Goal: Complete application form: Complete application form

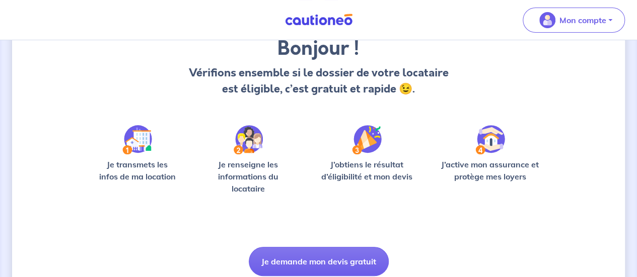
scroll to position [127, 0]
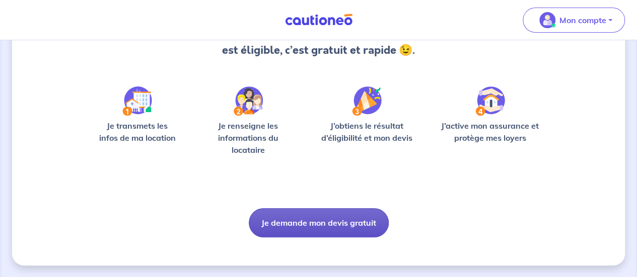
click at [293, 213] on button "Je demande mon devis gratuit" at bounding box center [319, 222] width 140 height 29
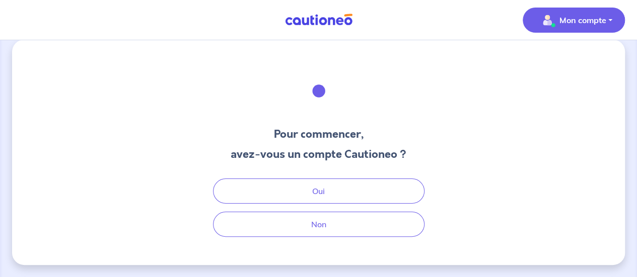
scroll to position [12, 0]
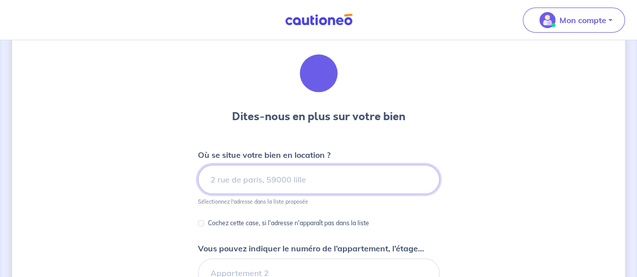
scroll to position [31, 0]
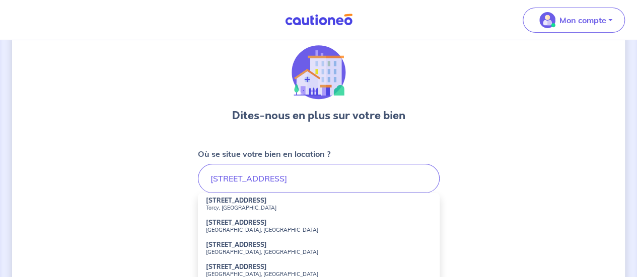
click at [265, 200] on strong "[STREET_ADDRESS]" at bounding box center [236, 201] width 61 height 8
type input "[STREET_ADDRESS]"
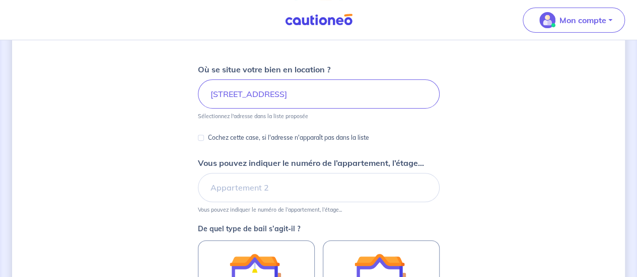
scroll to position [117, 0]
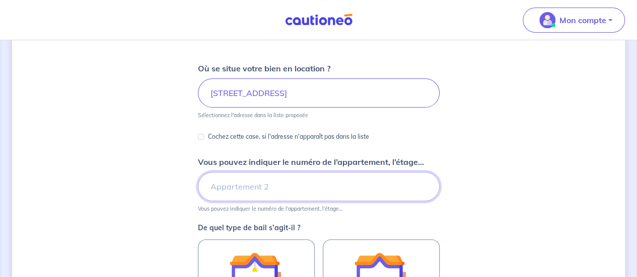
click at [230, 193] on input "Vous pouvez indiquer le numéro de l’appartement, l’étage..." at bounding box center [319, 186] width 242 height 29
click at [318, 175] on input "Vous pouvez indiquer le numéro de l’appartement, l’étage..." at bounding box center [319, 186] width 242 height 29
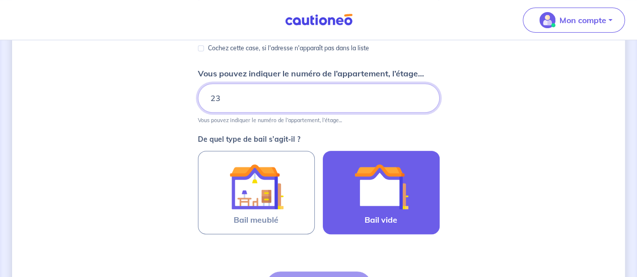
type input "23"
click at [342, 192] on div at bounding box center [381, 187] width 92 height 54
click at [0, 0] on input "Bail vide" at bounding box center [0, 0] width 0 height 0
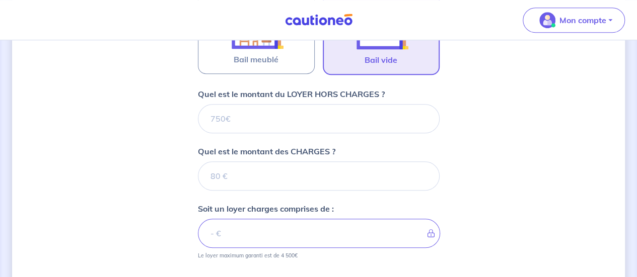
scroll to position [360, 0]
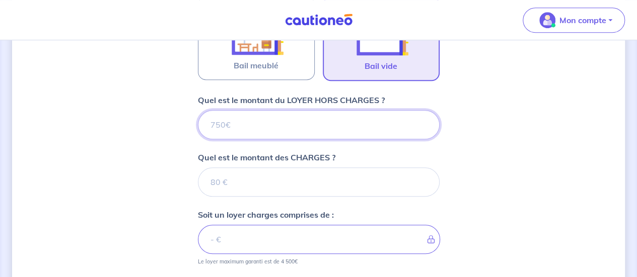
click at [299, 129] on input "Quel est le montant du LOYER HORS CHARGES ?" at bounding box center [319, 124] width 242 height 29
type input "800"
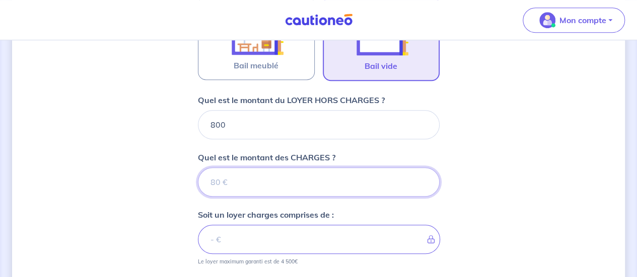
click at [284, 191] on input "Quel est le montant des CHARGES ?" at bounding box center [319, 182] width 242 height 29
type input "70"
type input "870"
type input "70"
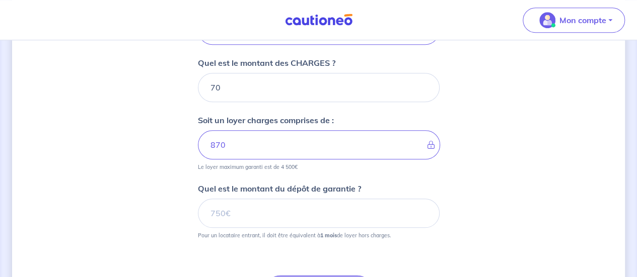
scroll to position [474, 0]
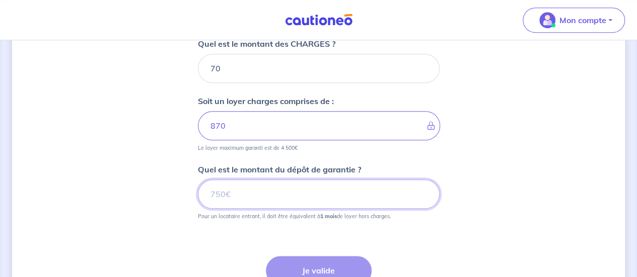
click at [284, 180] on input "Quel est le montant du dépôt de garantie ?" at bounding box center [319, 194] width 242 height 29
type input "800"
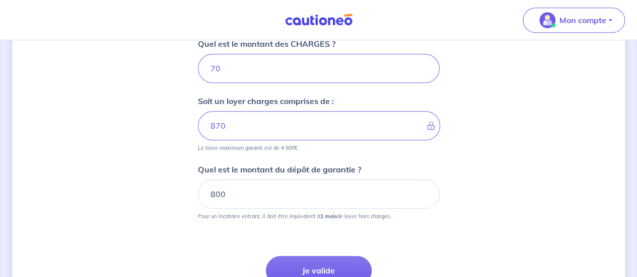
scroll to position [562, 0]
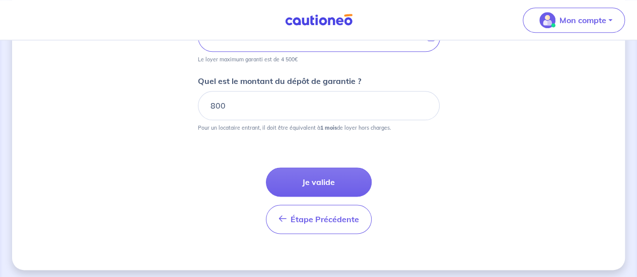
click at [284, 178] on button "Je valide" at bounding box center [319, 182] width 106 height 29
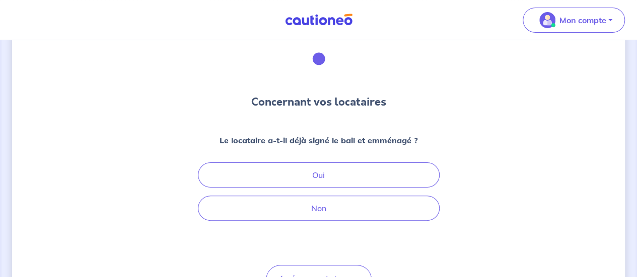
scroll to position [65, 0]
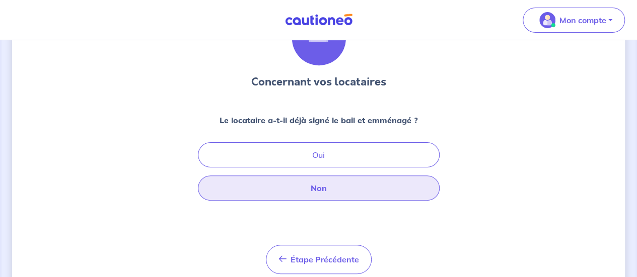
click at [294, 190] on button "Non" at bounding box center [319, 188] width 242 height 25
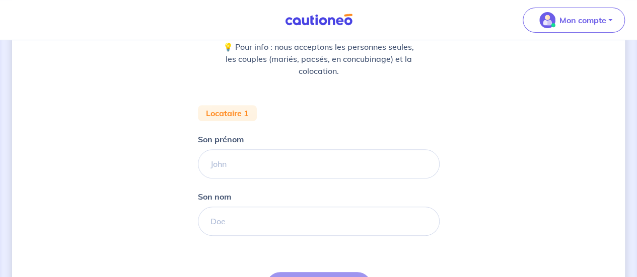
scroll to position [139, 0]
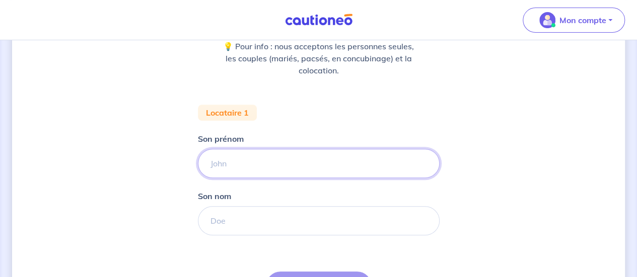
click at [287, 165] on input "Son prénom" at bounding box center [319, 163] width 242 height 29
type input "[PERSON_NAME]"
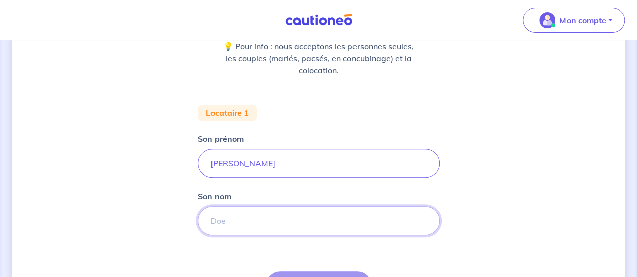
click at [237, 224] on input "Son nom" at bounding box center [319, 220] width 242 height 29
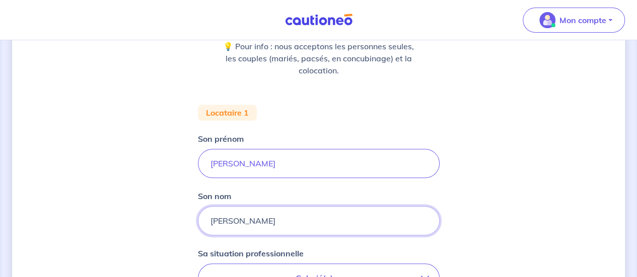
type input "[PERSON_NAME]"
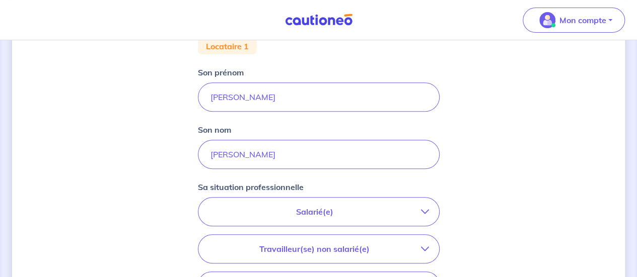
scroll to position [252, 0]
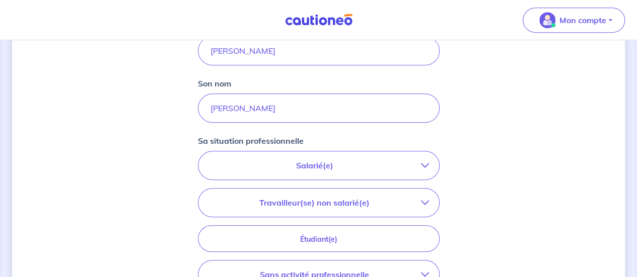
click at [291, 164] on p "Salarié(e)" at bounding box center [314, 166] width 213 height 12
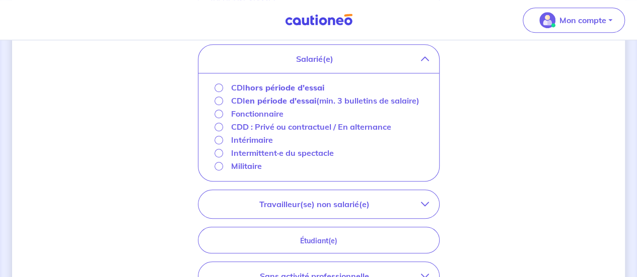
scroll to position [356, 0]
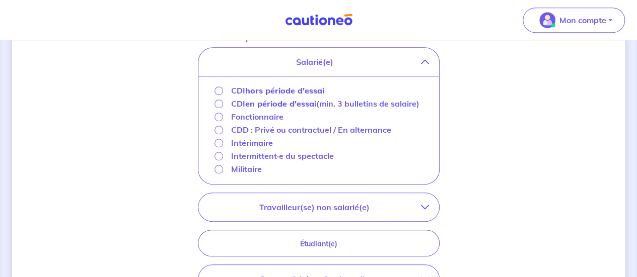
click at [256, 89] on strong "hors période d'essai" at bounding box center [284, 91] width 79 height 10
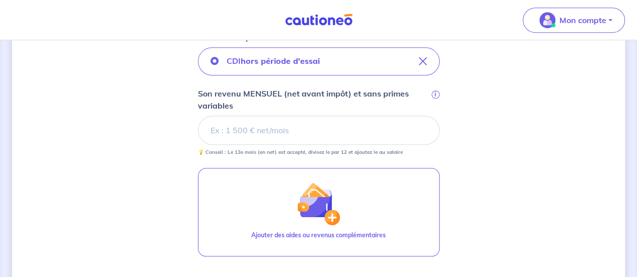
click at [245, 131] on input "Son revenu MENSUEL (net avant impôt) et sans primes variables i" at bounding box center [319, 130] width 242 height 29
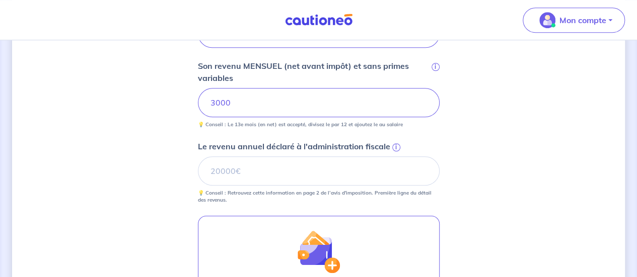
scroll to position [385, 0]
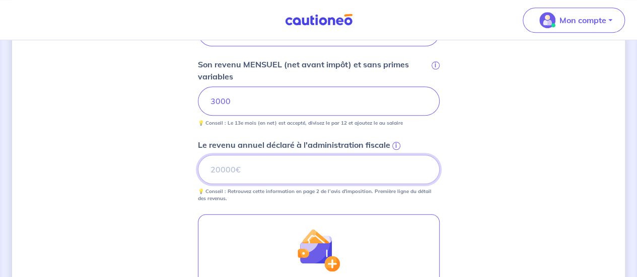
click at [241, 159] on input "Le revenu annuel déclaré à l'administration fiscale i" at bounding box center [319, 169] width 242 height 29
type input "43636"
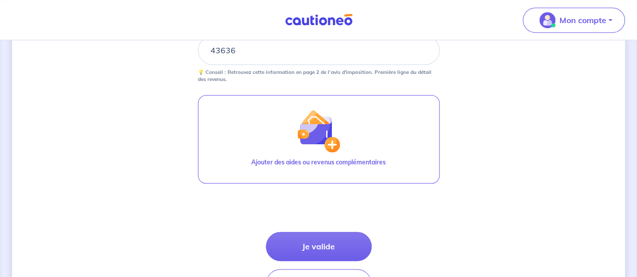
scroll to position [505, 0]
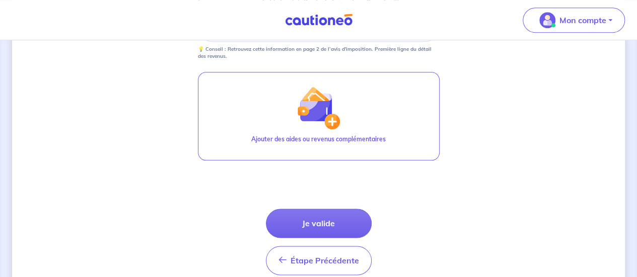
click at [287, 216] on button "Je valide" at bounding box center [319, 223] width 106 height 29
click at [287, 216] on div "Étape Précédente Précédent Je valide Je valide" at bounding box center [319, 242] width 106 height 66
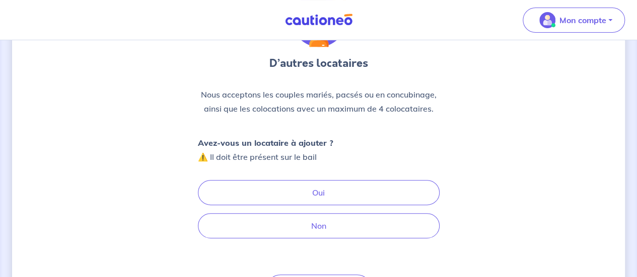
scroll to position [85, 0]
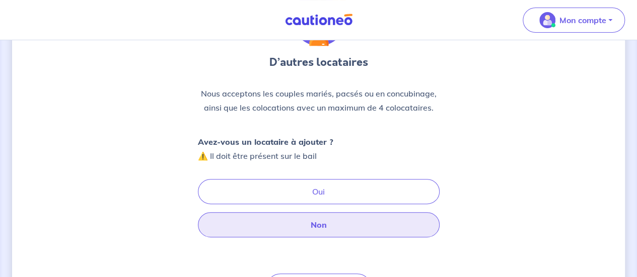
click at [298, 234] on button "Non" at bounding box center [319, 225] width 242 height 25
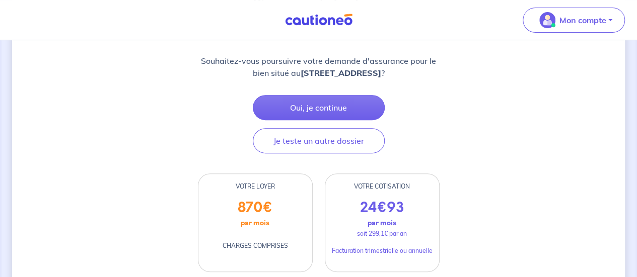
scroll to position [139, 0]
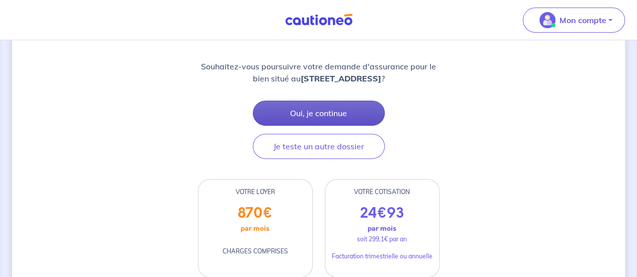
click at [309, 110] on button "Oui, je continue" at bounding box center [319, 113] width 132 height 25
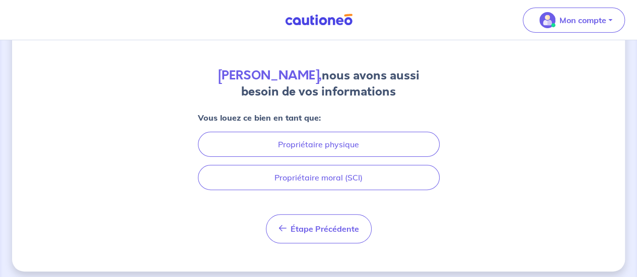
scroll to position [77, 0]
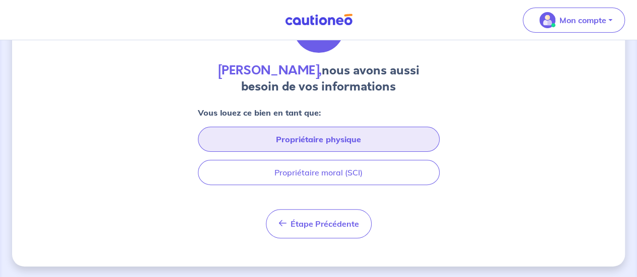
click at [300, 143] on button "Propriétaire physique" at bounding box center [319, 139] width 242 height 25
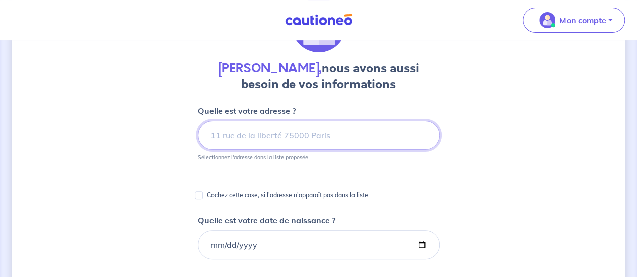
scroll to position [79, 0]
click at [296, 129] on input at bounding box center [319, 135] width 242 height 29
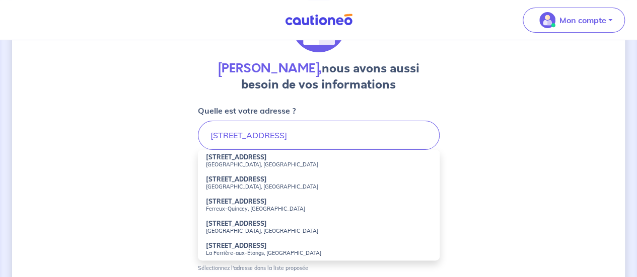
click at [249, 168] on li "[STREET_ADDRESS]" at bounding box center [319, 161] width 242 height 22
type input "[STREET_ADDRESS]"
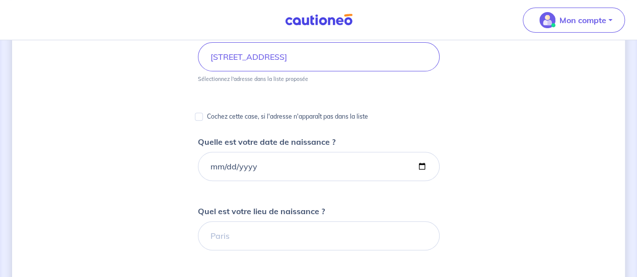
scroll to position [174, 0]
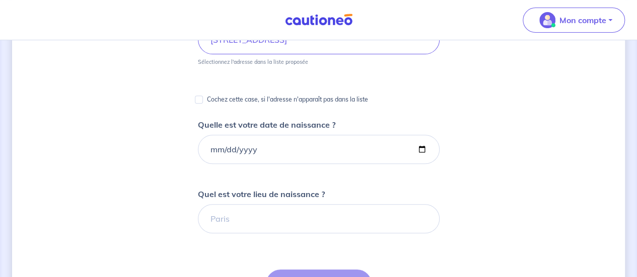
click at [198, 91] on div "Cochez cette case, si l'adresse n'apparaît pas dans la liste" at bounding box center [319, 96] width 242 height 21
click at [208, 150] on input "Quelle est votre date de naissance ?" at bounding box center [319, 149] width 242 height 29
click at [232, 145] on input "Quelle est votre date de naissance ?" at bounding box center [319, 149] width 242 height 29
click at [234, 145] on input "Quelle est votre date de naissance ?" at bounding box center [319, 149] width 242 height 29
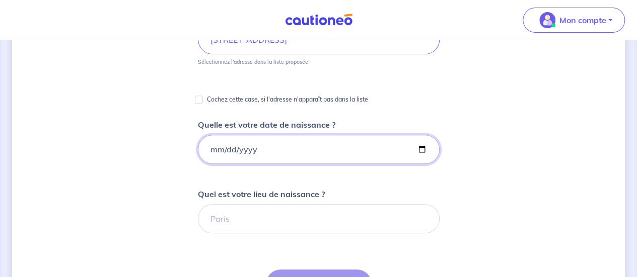
click at [233, 151] on input "Quelle est votre date de naissance ?" at bounding box center [319, 149] width 242 height 29
type input "[DATE]"
click at [231, 148] on input "[DATE]" at bounding box center [319, 149] width 242 height 29
type input "[DATE]"
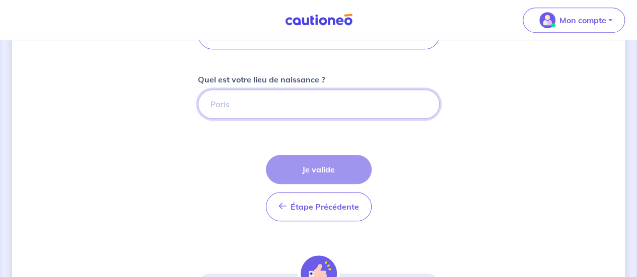
click at [263, 106] on input "Quel est votre lieu de naissance ?" at bounding box center [319, 104] width 242 height 29
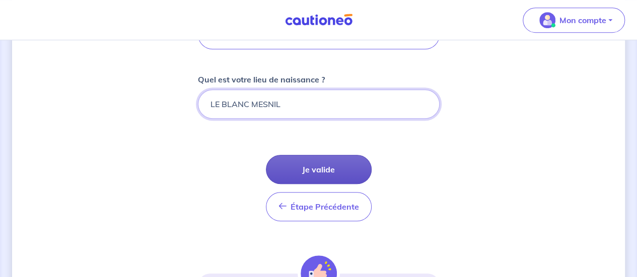
type input "LE BLANC MESNIL"
click at [309, 174] on button "Je valide" at bounding box center [319, 169] width 106 height 29
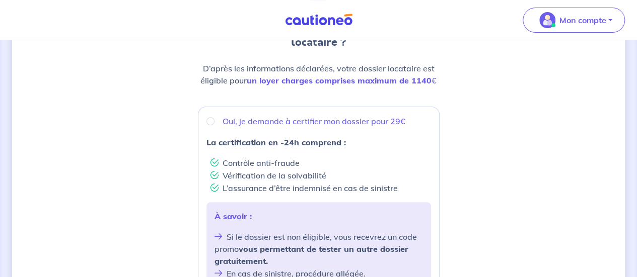
scroll to position [128, 0]
click at [210, 121] on input "Oui, je demande à certifier mon dossier pour 29€" at bounding box center [210, 122] width 8 height 8
radio input "true"
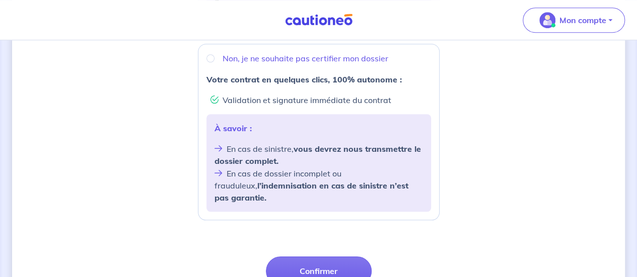
scroll to position [473, 0]
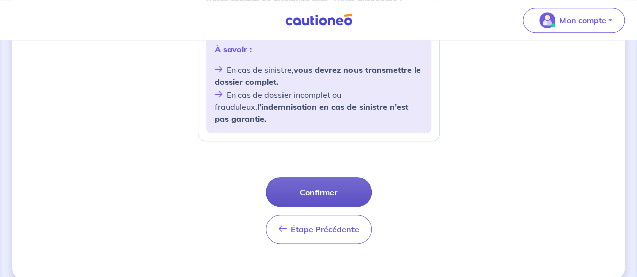
click at [289, 178] on button "Confirmer" at bounding box center [319, 192] width 106 height 29
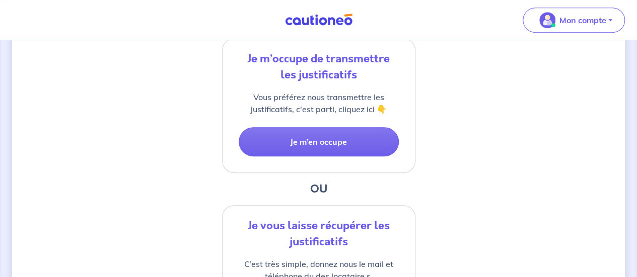
scroll to position [223, 0]
